Goal: Navigation & Orientation: Find specific page/section

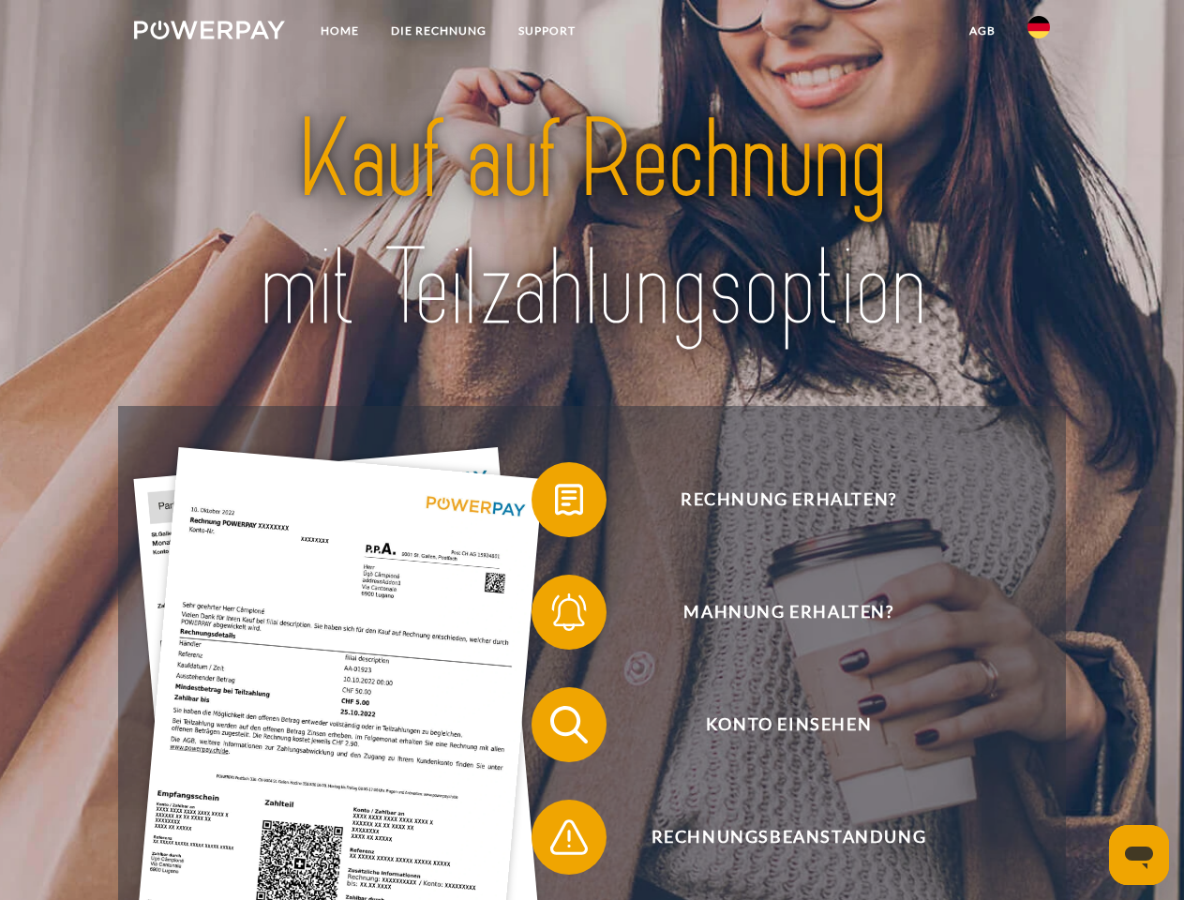
click at [209, 33] on img at bounding box center [209, 30] width 151 height 19
click at [1039, 33] on img at bounding box center [1039, 27] width 23 height 23
click at [982, 31] on link "agb" at bounding box center [983, 31] width 58 height 34
click at [555, 504] on span at bounding box center [541, 500] width 94 height 94
